Goal: Transaction & Acquisition: Purchase product/service

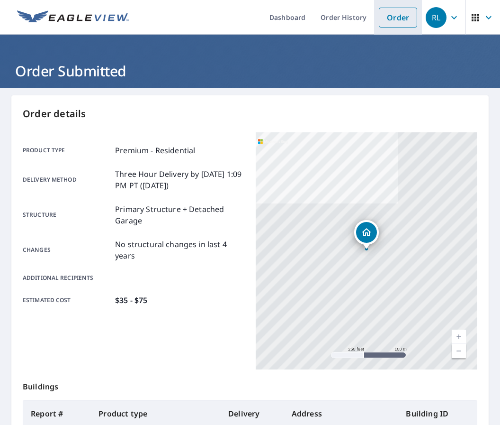
click at [394, 23] on link "Order" at bounding box center [398, 18] width 38 height 20
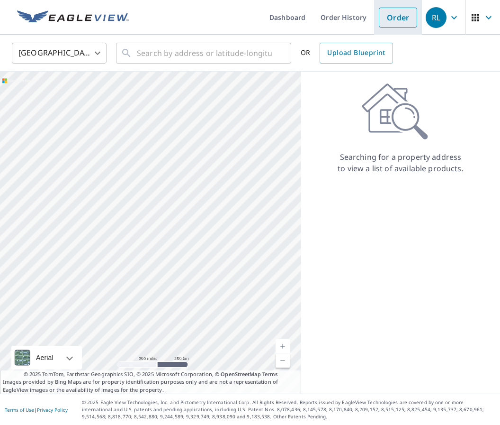
click at [404, 18] on link "Order" at bounding box center [398, 18] width 38 height 20
click at [172, 54] on input "text" at bounding box center [204, 53] width 135 height 27
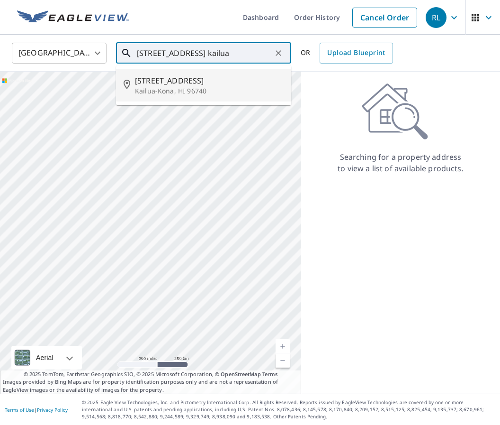
click at [158, 89] on p "Kailua-Kona, HI 96740" at bounding box center [209, 90] width 149 height 9
type input "77-6468 Marlin Rd Kailua-Kona, HI 96740"
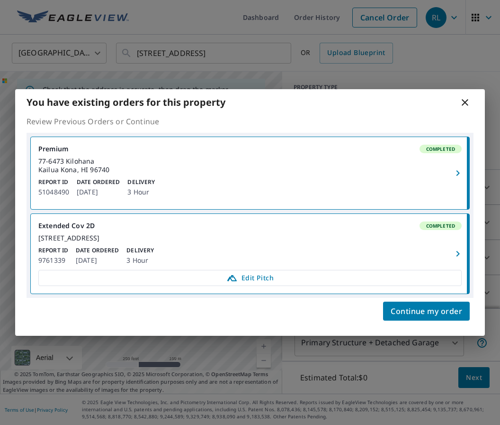
click at [314, 252] on div "Report ID 9761339 Date Ordered Oct 27, 2014 Delivery 3 Hour" at bounding box center [250, 256] width 424 height 20
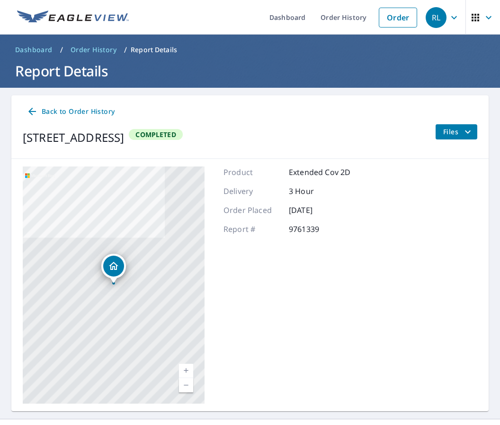
scroll to position [6, 0]
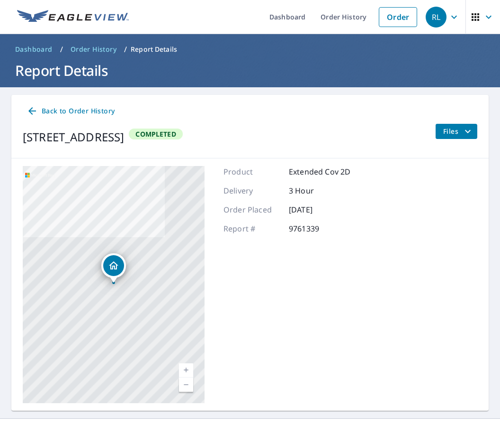
click at [459, 132] on button "Files" at bounding box center [456, 131] width 42 height 15
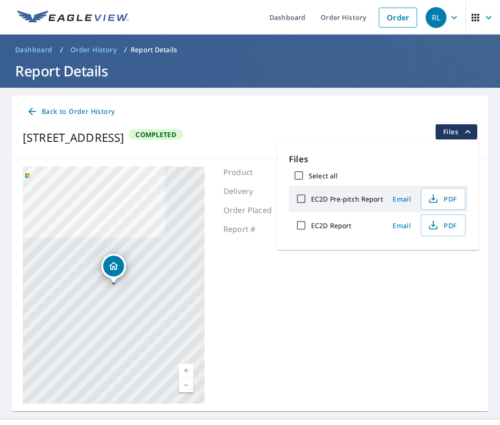
click at [349, 223] on label "EC2D Report" at bounding box center [331, 225] width 40 height 9
click at [311, 223] on input "EC2D Report" at bounding box center [301, 225] width 20 height 20
checkbox input "true"
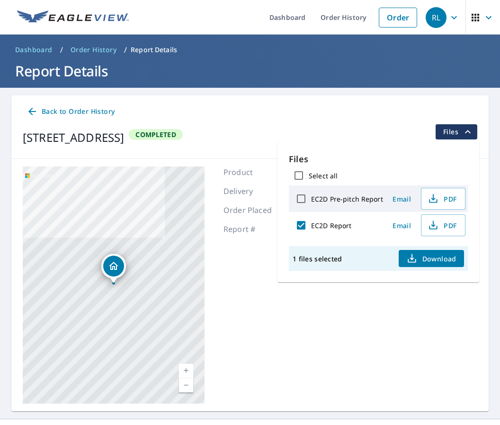
click at [433, 259] on button "Download" at bounding box center [431, 258] width 65 height 17
click at [440, 260] on button "Download" at bounding box center [431, 258] width 65 height 17
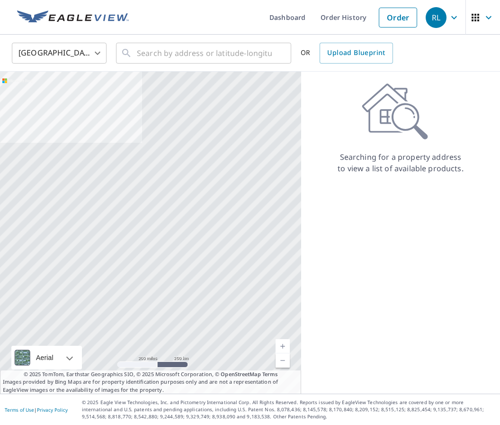
scroll to position [0, 0]
click at [160, 57] on input "text" at bounding box center [204, 53] width 135 height 27
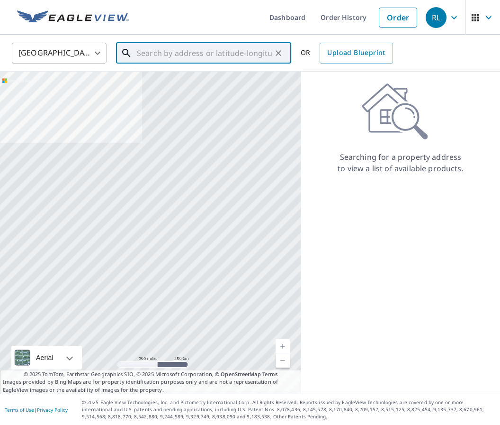
scroll to position [0, 0]
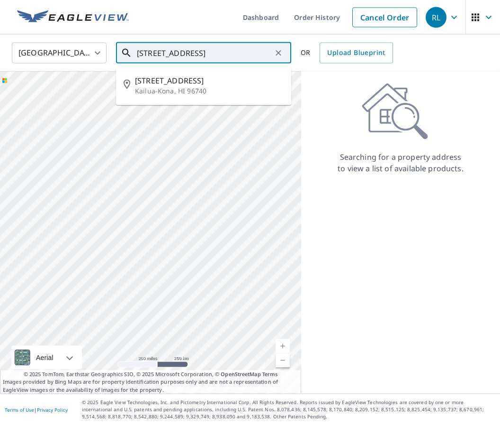
click at [192, 92] on p "Kailua-Kona, HI 96740" at bounding box center [209, 90] width 149 height 9
type input "77-6468 Marlin Rd Kailua-Kona, HI 96740"
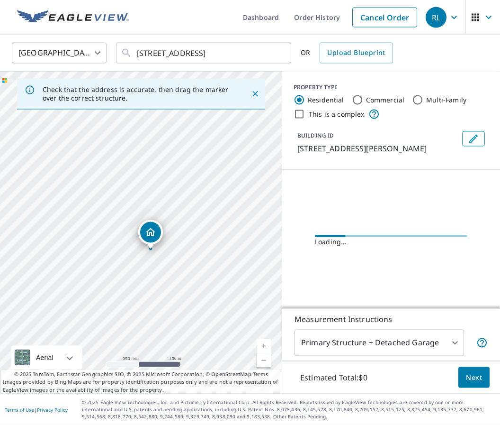
scroll to position [0, 0]
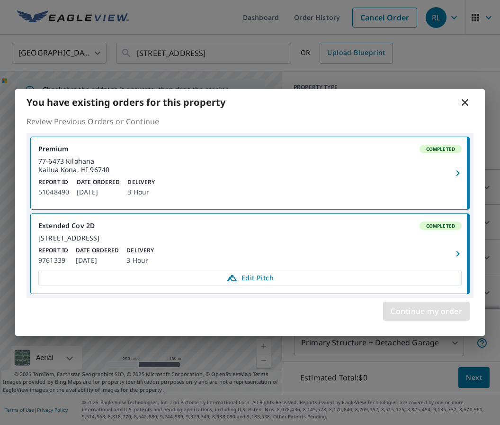
click at [440, 317] on span "Continue my order" at bounding box center [427, 310] width 72 height 13
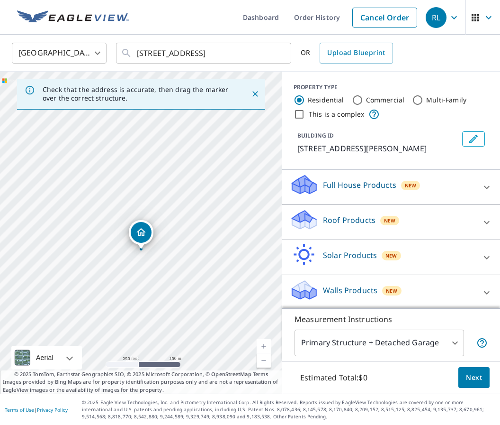
click at [418, 233] on div "Roof Products New" at bounding box center [383, 222] width 186 height 27
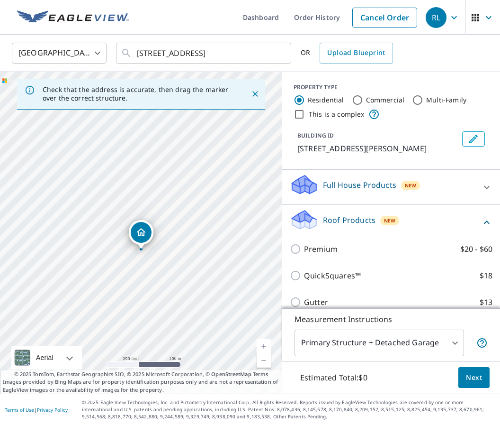
click at [361, 253] on label "Premium $20 - $60" at bounding box center [398, 248] width 189 height 11
click at [304, 253] on input "Premium $20 - $60" at bounding box center [297, 248] width 14 height 11
checkbox input "true"
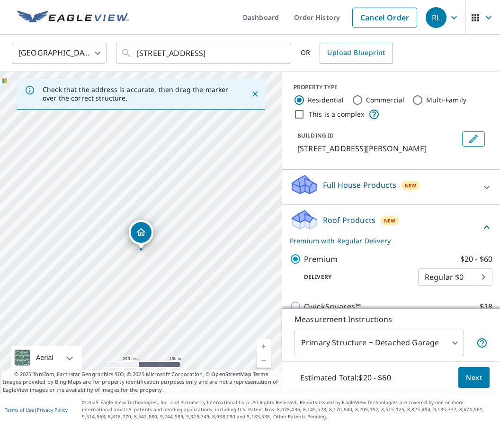
click at [485, 279] on body "RL RL Dashboard Order History Cancel Order RL United States US ​ 77-6468 Marlin…" at bounding box center [250, 212] width 500 height 425
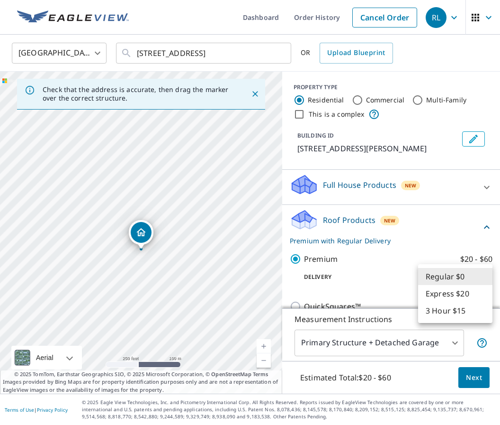
click at [462, 316] on li "3 Hour $15" at bounding box center [455, 310] width 74 height 17
type input "7"
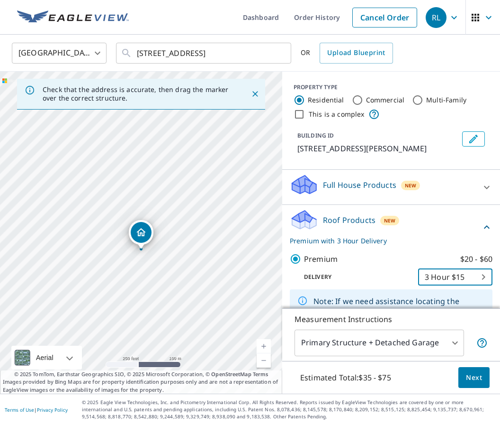
click at [473, 383] on span "Next" at bounding box center [474, 378] width 16 height 12
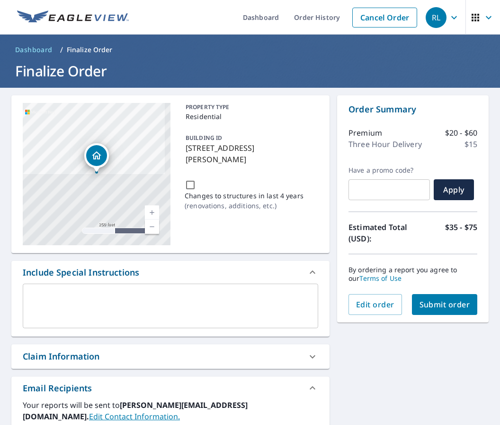
click at [450, 308] on span "Submit order" at bounding box center [445, 304] width 51 height 10
checkbox input "true"
